Goal: Task Accomplishment & Management: Manage account settings

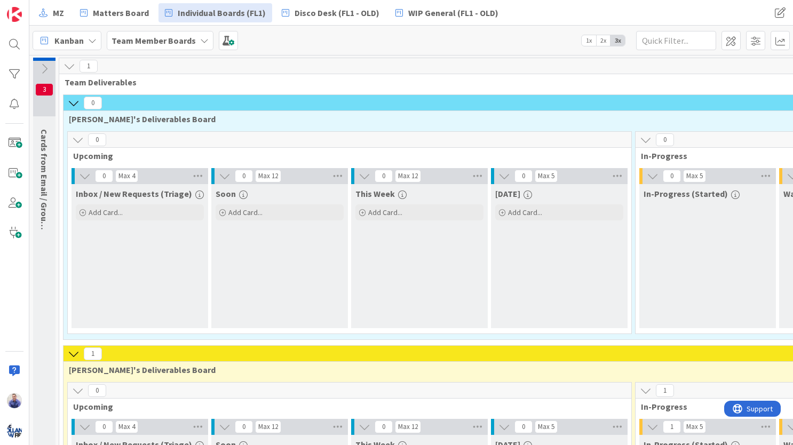
click at [48, 70] on icon at bounding box center [44, 69] width 12 height 12
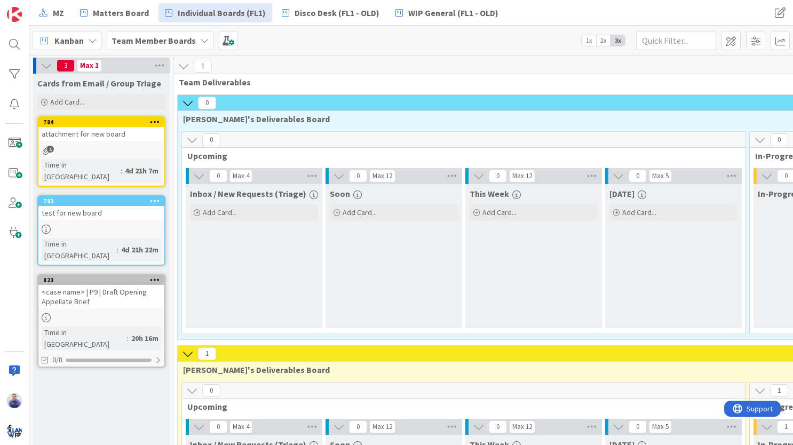
click at [154, 197] on icon at bounding box center [155, 200] width 10 height 7
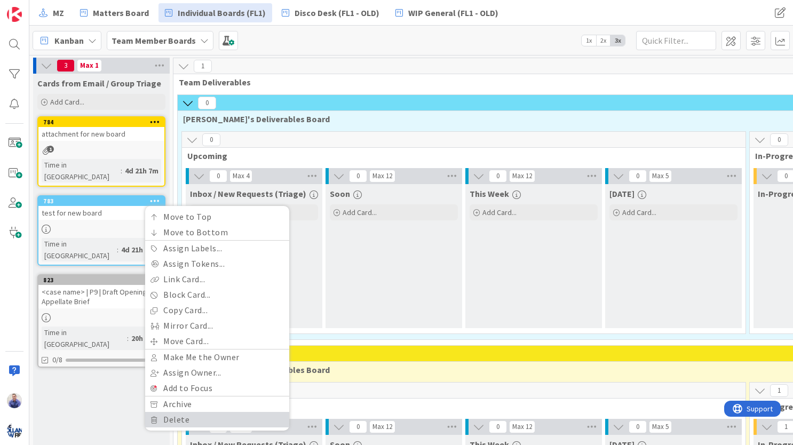
click at [196, 412] on link "Delete" at bounding box center [217, 419] width 144 height 15
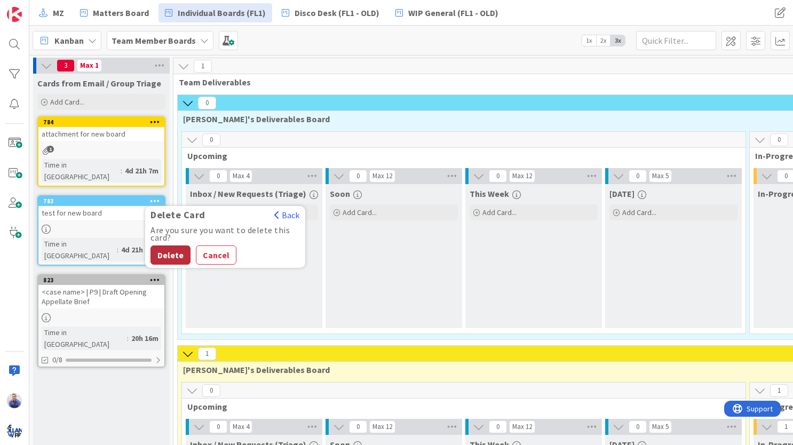
click at [176, 246] on button "Delete" at bounding box center [171, 255] width 40 height 19
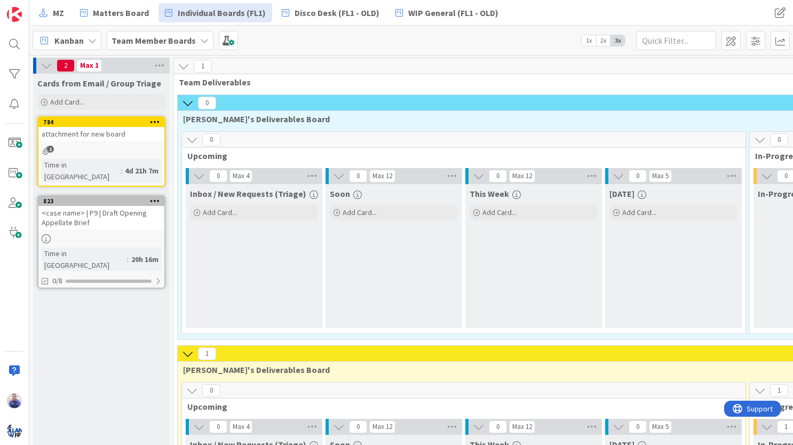
click at [120, 206] on div "<case name> | P9 | Draft Opening Appellate Brief" at bounding box center [101, 217] width 126 height 23
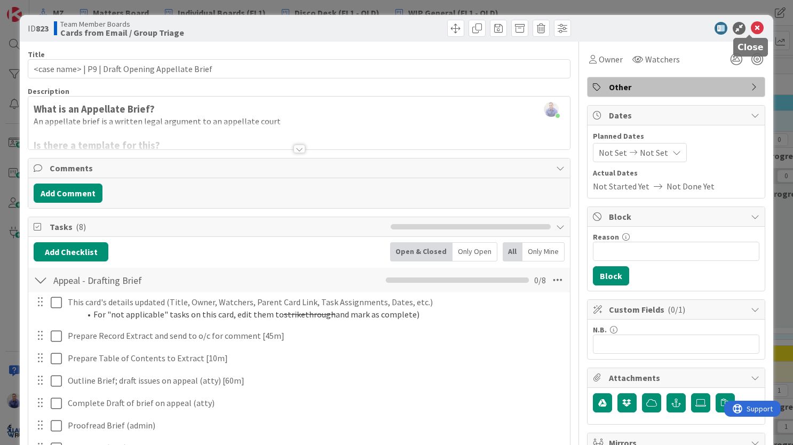
click at [751, 29] on icon at bounding box center [757, 28] width 13 height 13
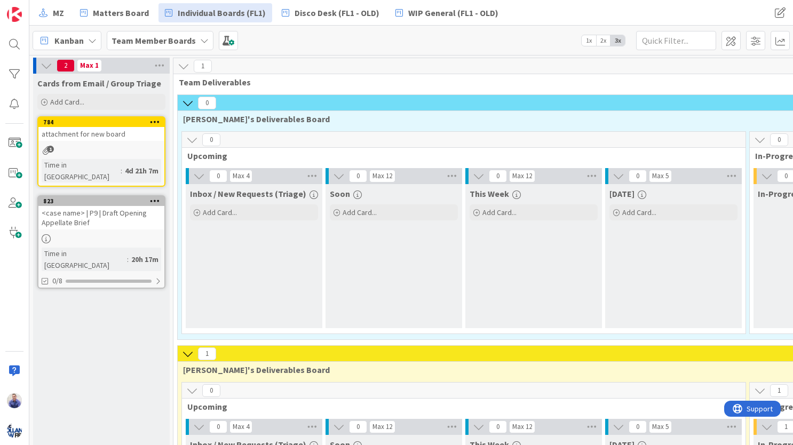
click at [157, 197] on icon at bounding box center [155, 200] width 10 height 7
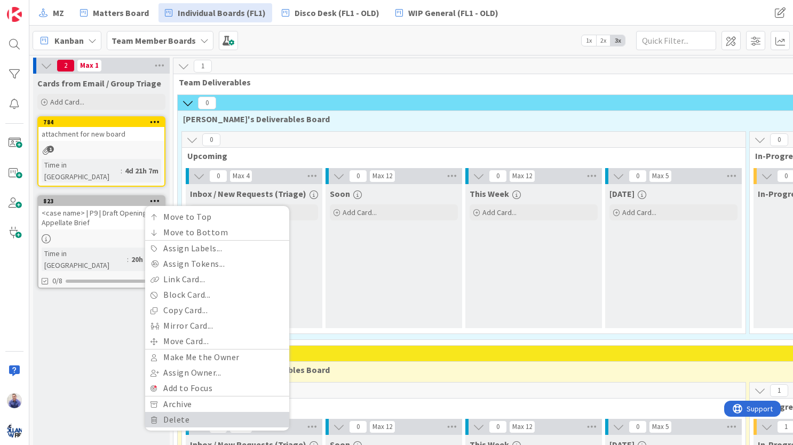
click at [175, 412] on link "Delete" at bounding box center [217, 419] width 144 height 15
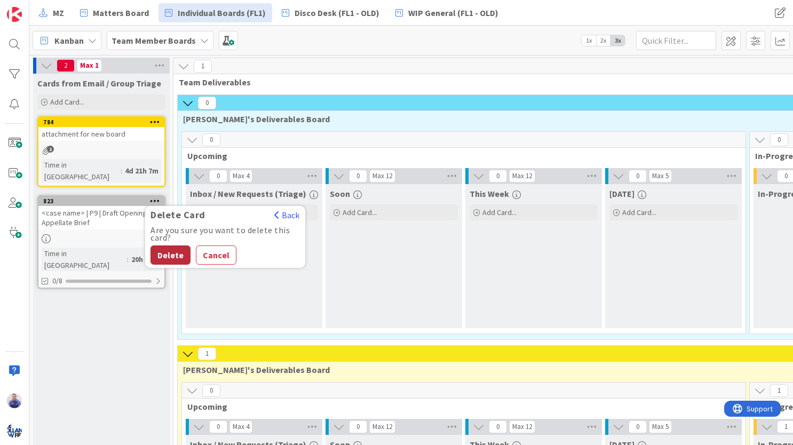
click at [171, 246] on button "Delete" at bounding box center [171, 255] width 40 height 19
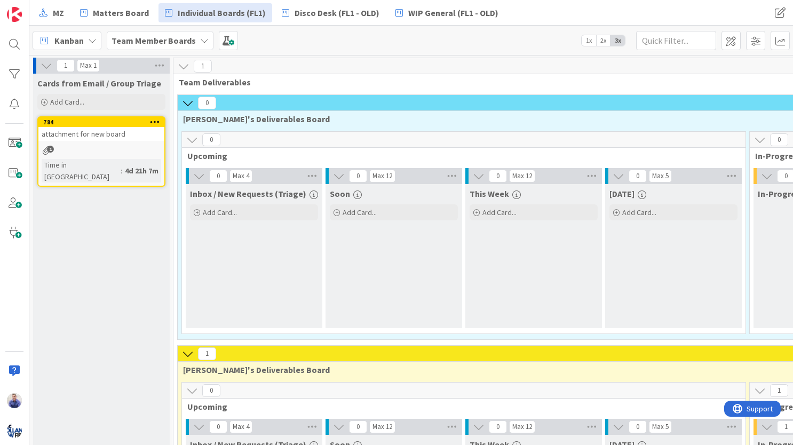
click at [49, 64] on icon at bounding box center [47, 66] width 12 height 12
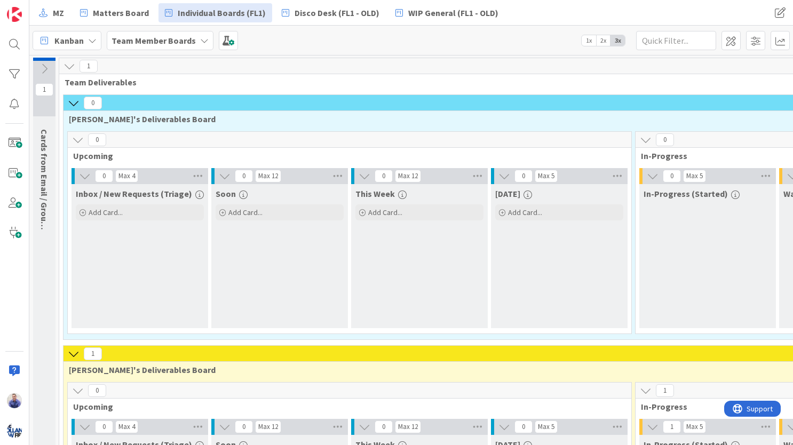
click at [48, 65] on icon at bounding box center [44, 69] width 12 height 12
